Goal: Transaction & Acquisition: Purchase product/service

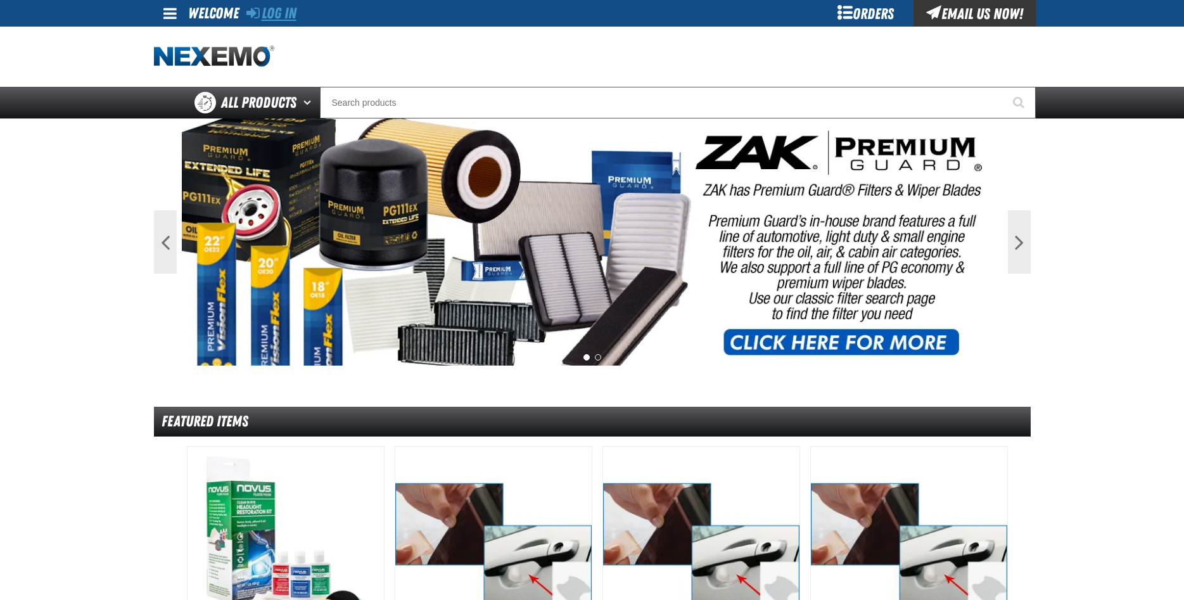
click at [282, 9] on link "Log In" at bounding box center [271, 13] width 50 height 18
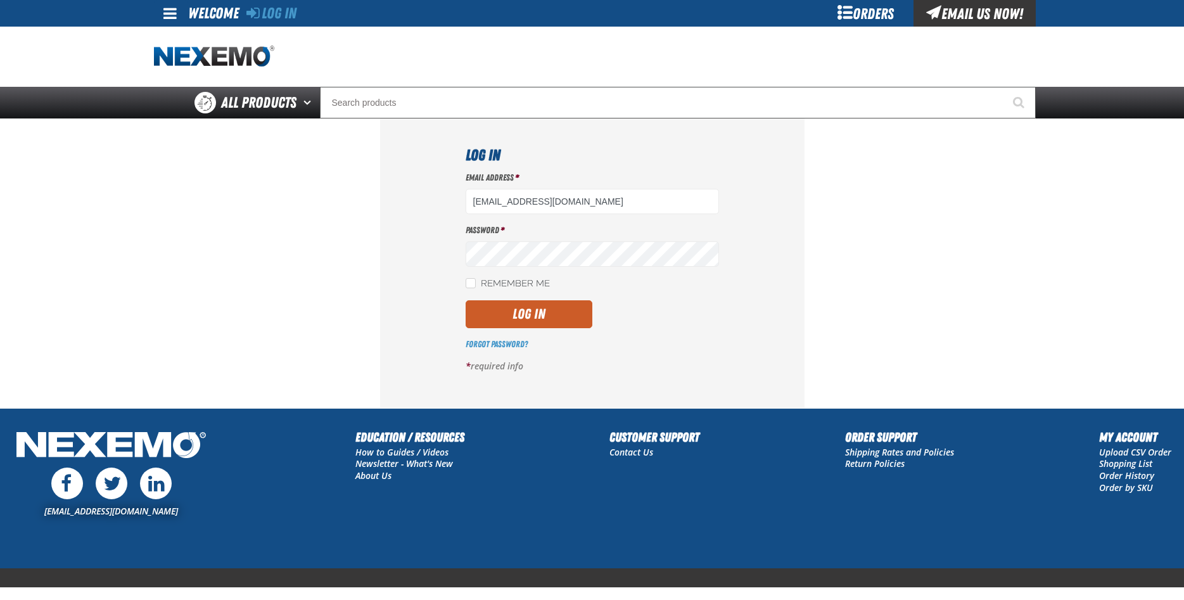
type input "ttaylor@vtaig.com"
click at [528, 298] on div "Email Address * ttaylor@vtaig.com Password * Remember Me Log In *" at bounding box center [592, 277] width 253 height 210
click at [528, 310] on button "Log In" at bounding box center [529, 314] width 127 height 28
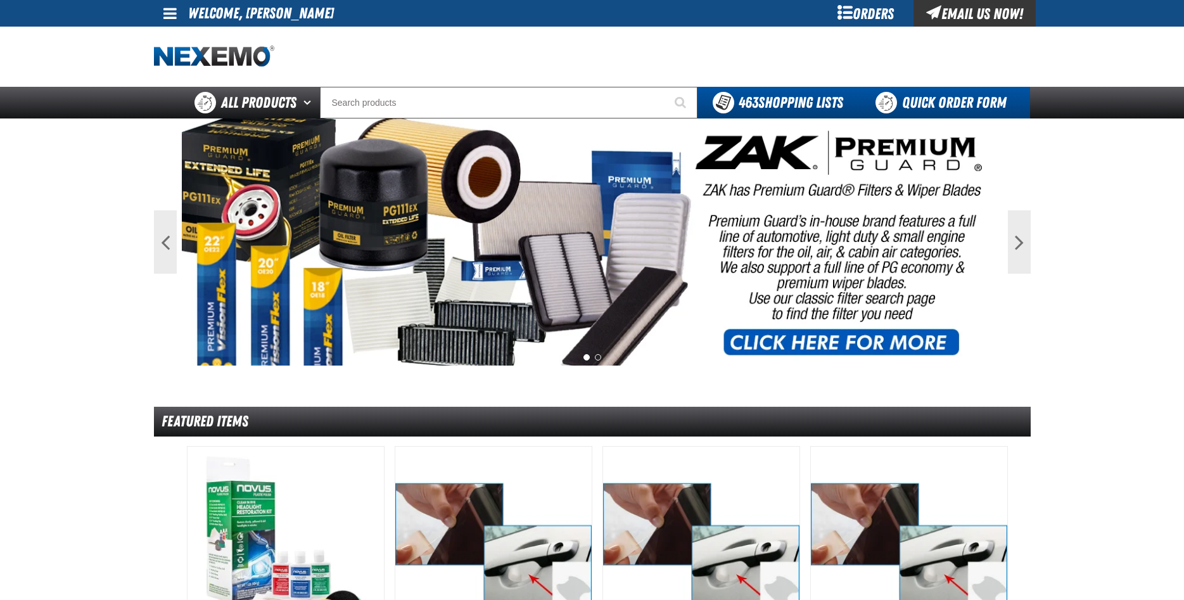
click at [926, 107] on link "Quick Order Form" at bounding box center [945, 103] width 172 height 32
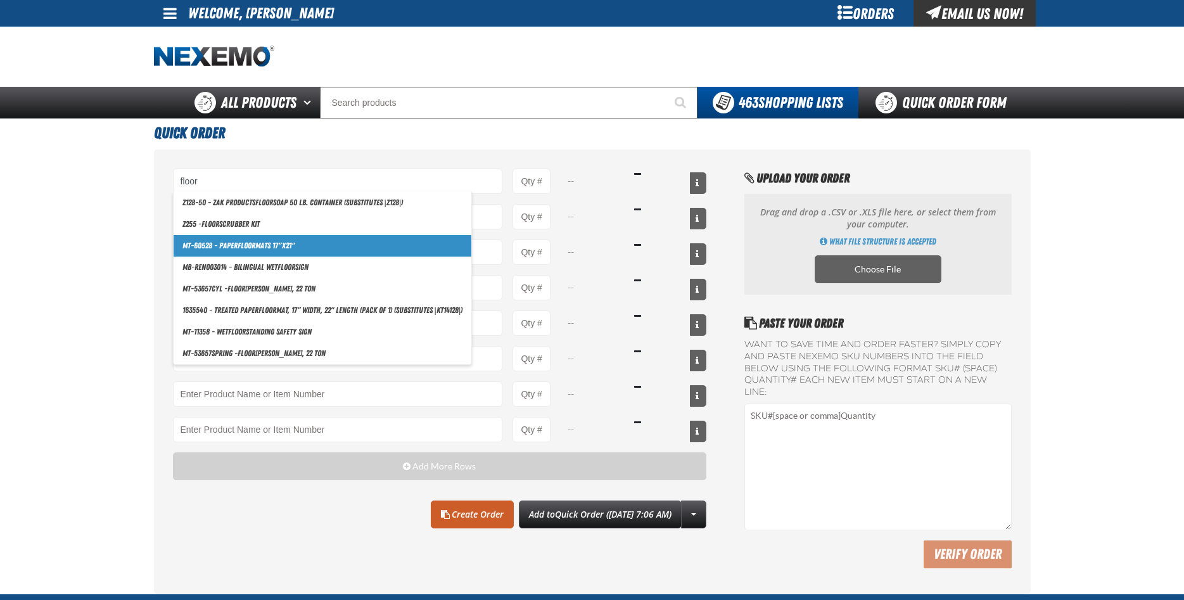
click at [259, 245] on link "MT-60528 - Paper Floor Mats 17"x21"" at bounding box center [323, 246] width 298 height 22
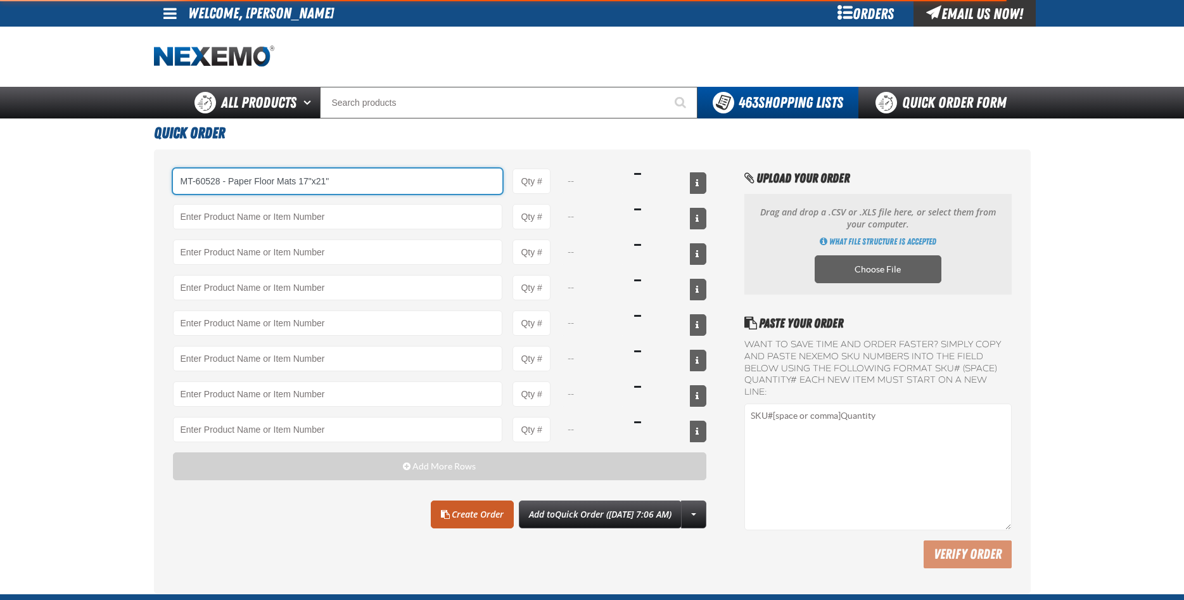
type input "MT-60528 - Paper Floor Mats 17&quot;x21&quot;"
type input "1"
select select "case"
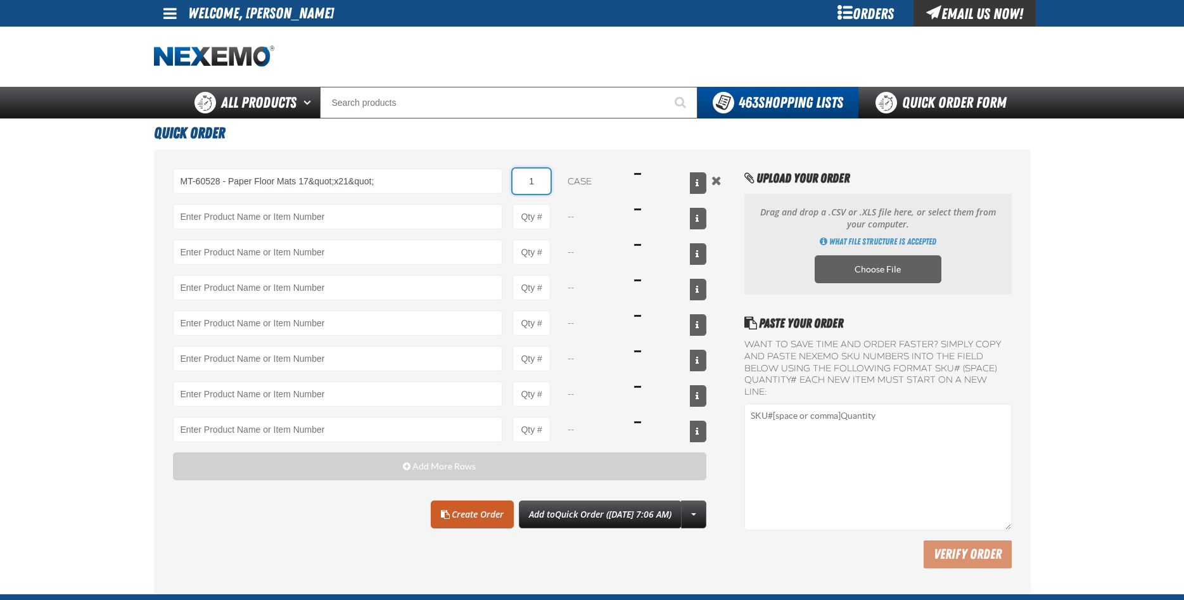
drag, startPoint x: 524, startPoint y: 177, endPoint x: 530, endPoint y: 188, distance: 12.8
click at [525, 177] on input "1" at bounding box center [532, 181] width 38 height 25
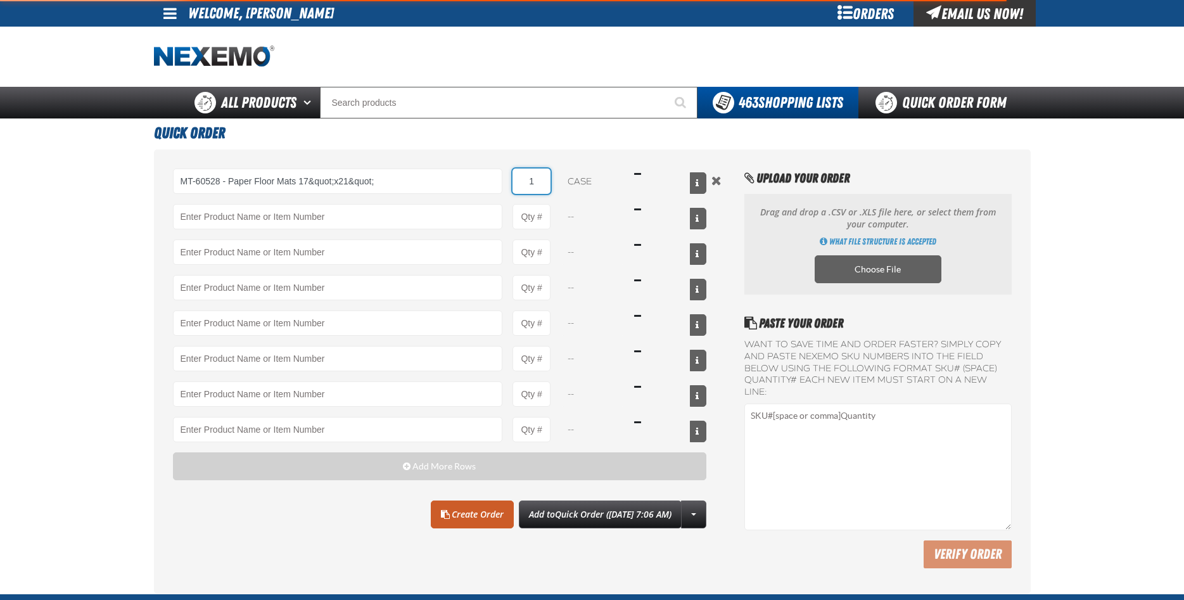
type input "MT-60528 - Paper Floor Mats 17&quot;x21&quot;"
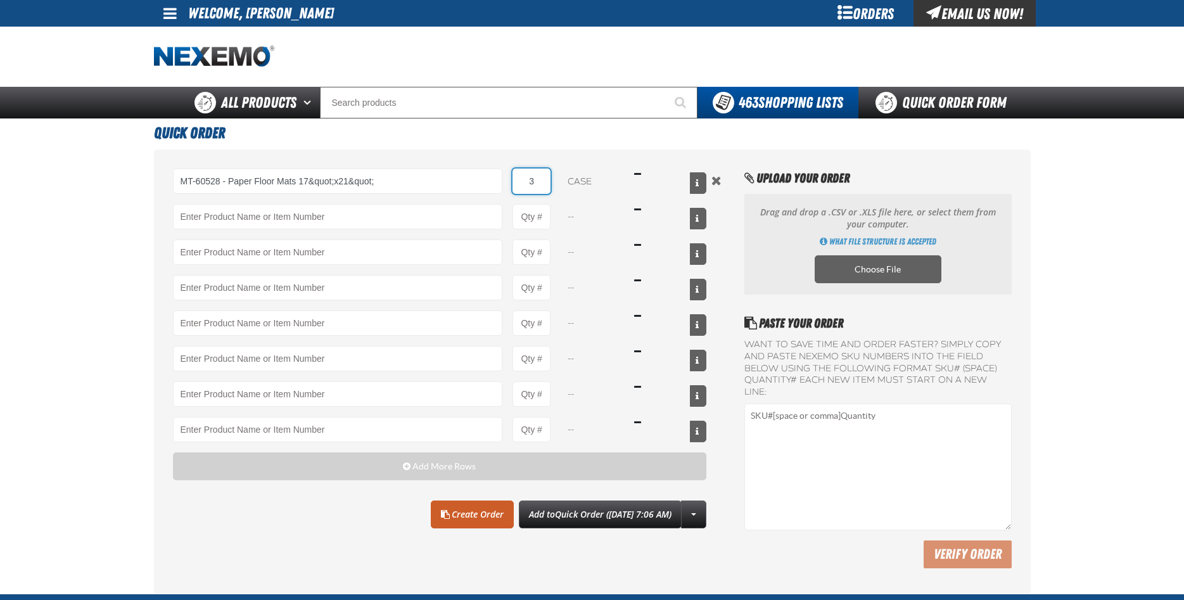
type input "3"
click at [613, 139] on h1 "Quick Order" at bounding box center [592, 131] width 877 height 26
click at [458, 518] on link "Create Order" at bounding box center [472, 515] width 83 height 28
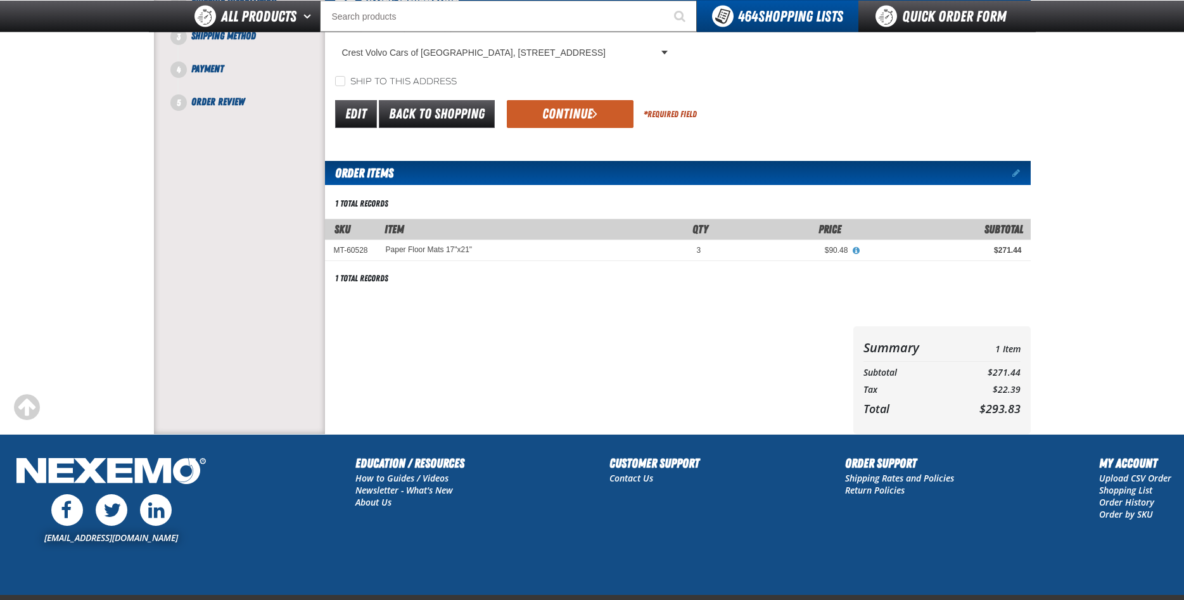
scroll to position [151, 0]
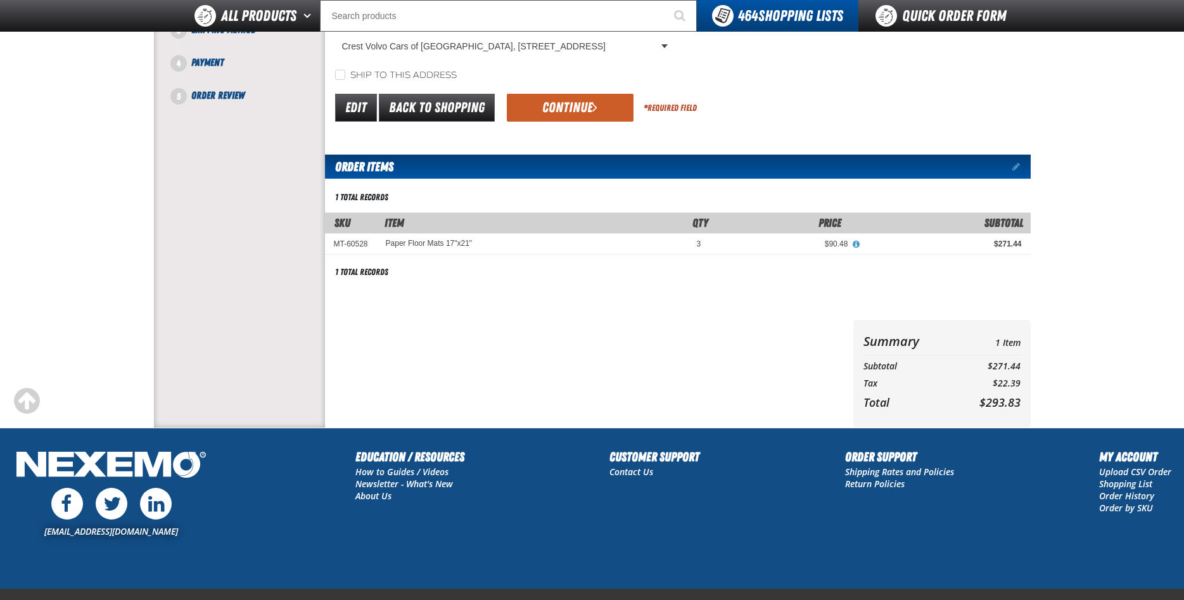
click at [587, 102] on button "Continue" at bounding box center [570, 108] width 127 height 28
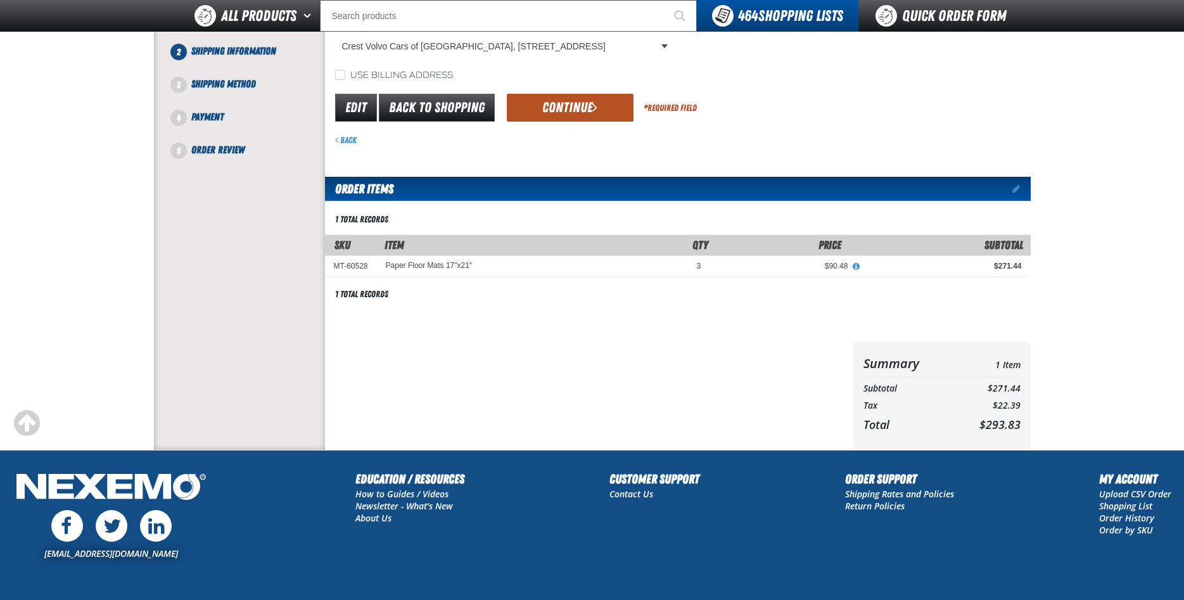
click at [579, 117] on button "Continue" at bounding box center [570, 108] width 127 height 28
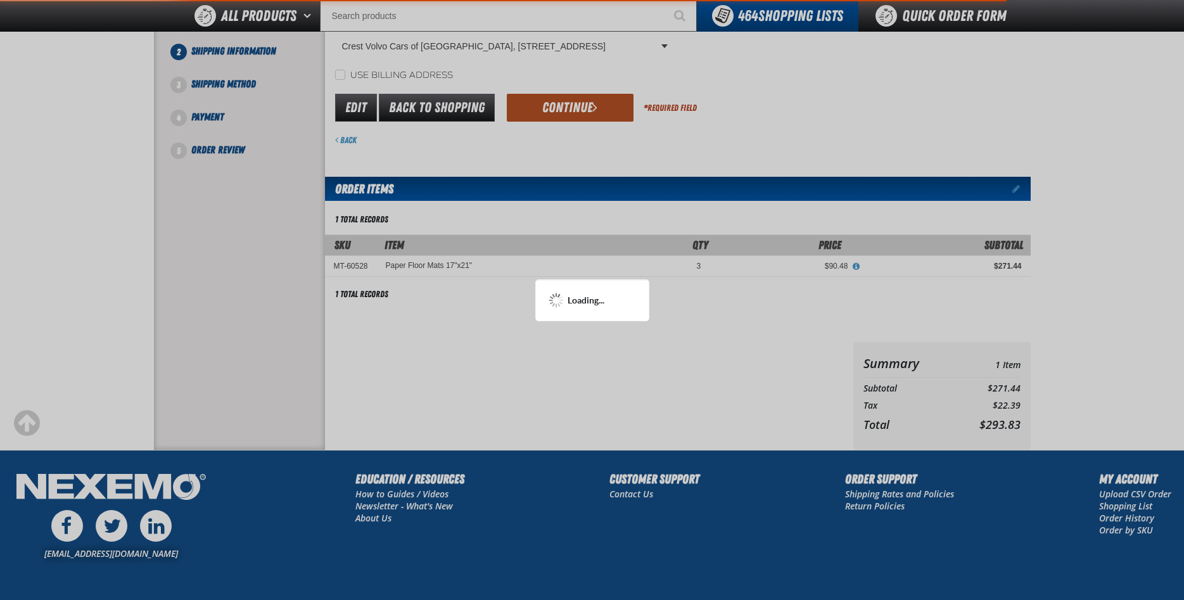
scroll to position [138, 0]
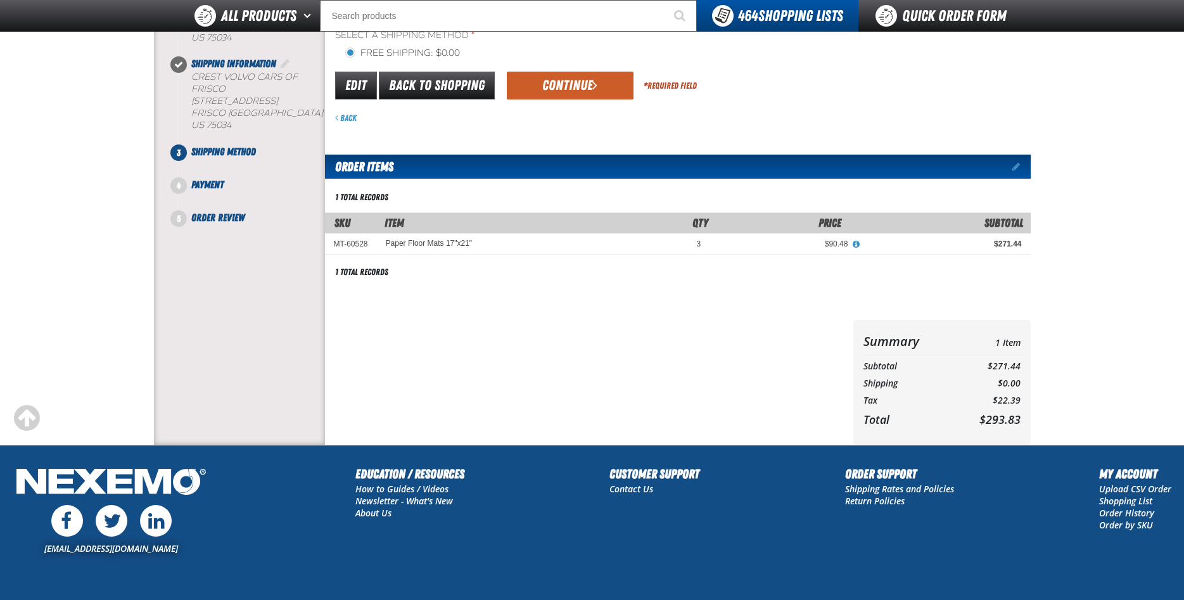
click at [854, 245] on span "button" at bounding box center [856, 244] width 7 height 8
click at [927, 75] on div "Edit Back to Shopping Continue * Required Field" at bounding box center [678, 86] width 706 height 32
click at [588, 87] on button "Continue" at bounding box center [570, 86] width 127 height 28
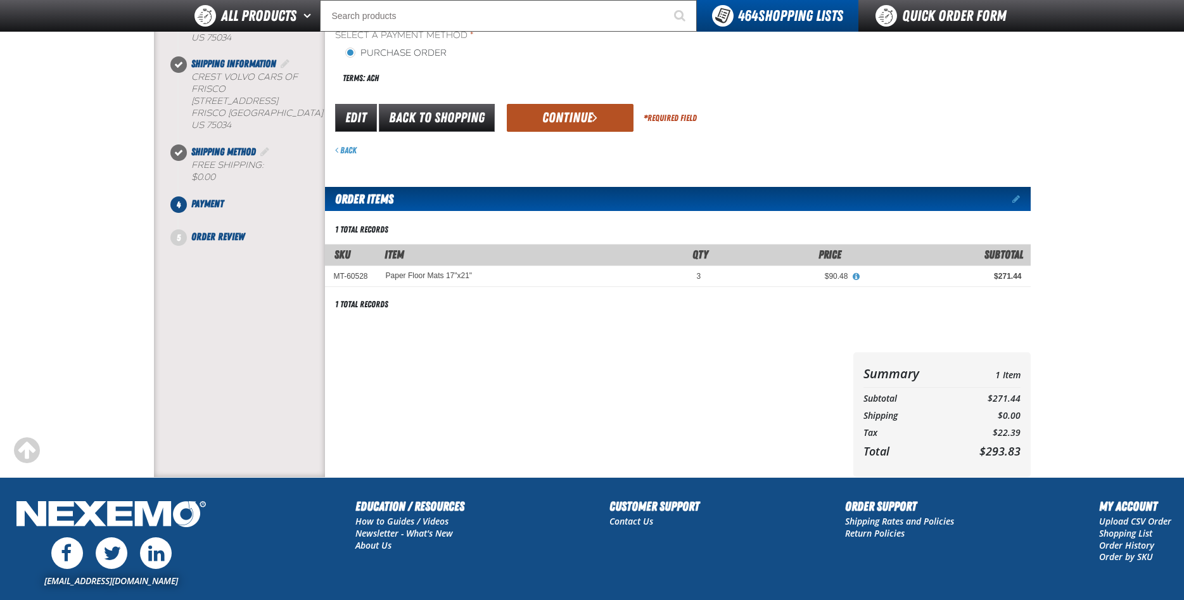
click at [574, 112] on button "Continue" at bounding box center [570, 118] width 127 height 28
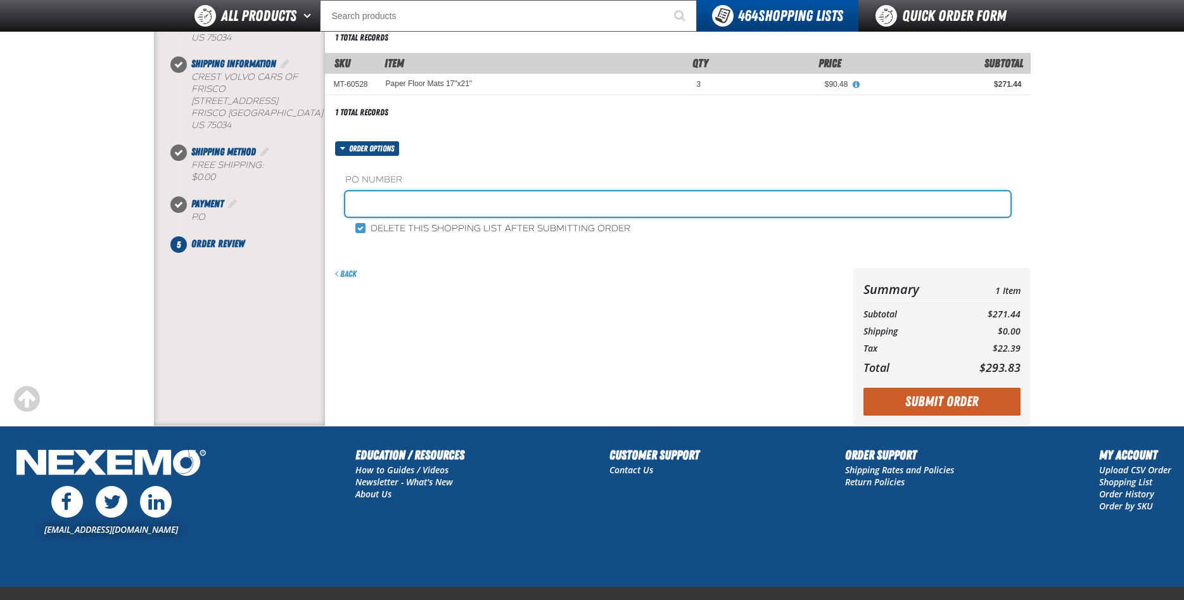
click at [450, 200] on input "text" at bounding box center [677, 203] width 665 height 25
type input "200247"
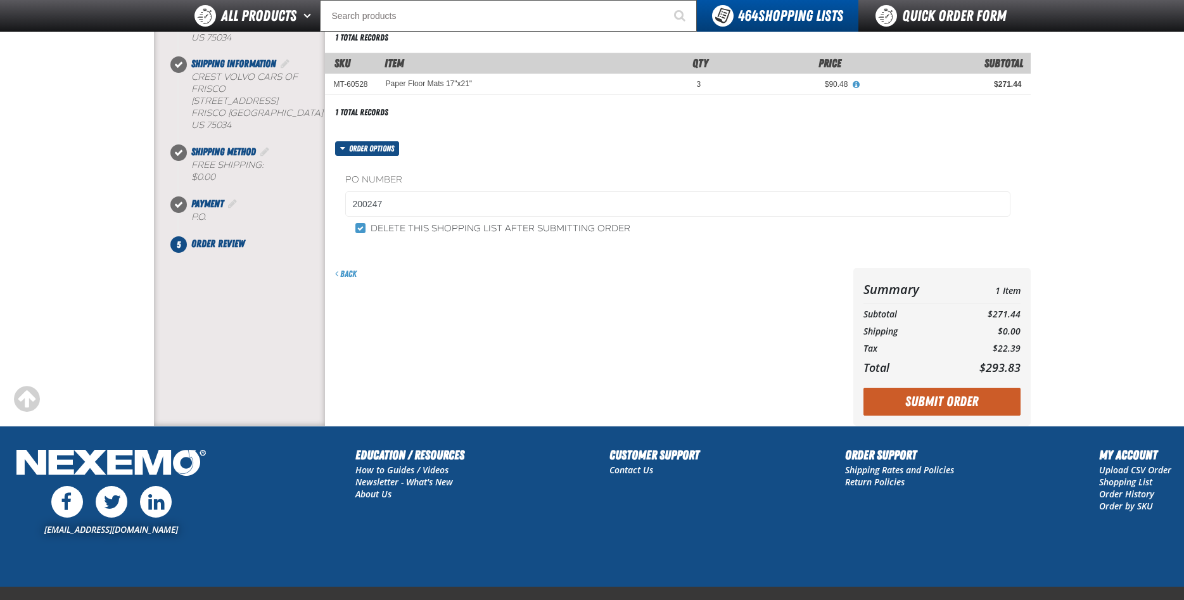
click at [714, 376] on div "Back" at bounding box center [586, 347] width 523 height 158
click at [972, 402] on button "Submit Order" at bounding box center [942, 402] width 157 height 28
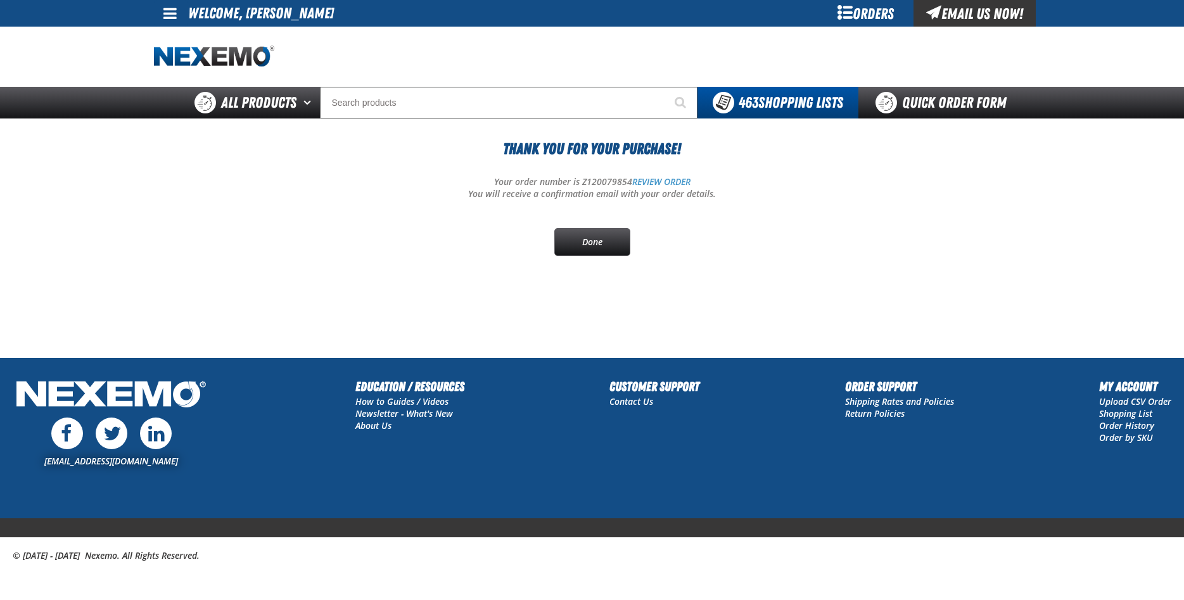
click at [169, 20] on span at bounding box center [169, 13] width 13 height 15
click at [181, 62] on link "Sign Out Sign Out" at bounding box center [181, 62] width 43 height 12
